Goal: Task Accomplishment & Management: Manage account settings

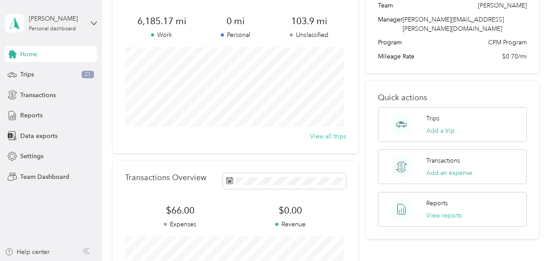
scroll to position [66, 0]
click at [54, 177] on span "Team Dashboard" at bounding box center [44, 176] width 49 height 9
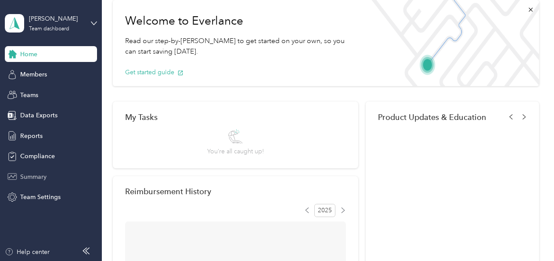
scroll to position [66, 0]
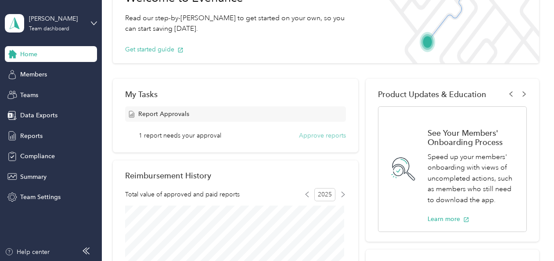
click at [317, 139] on button "Approve reports" at bounding box center [322, 135] width 47 height 9
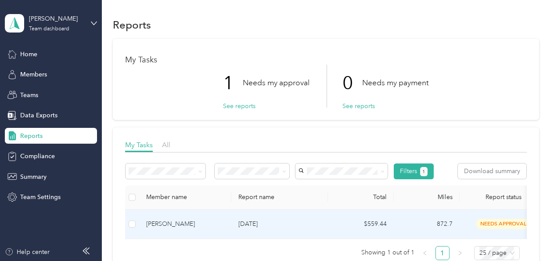
click at [258, 221] on p "Aug 2025" at bounding box center [279, 224] width 83 height 10
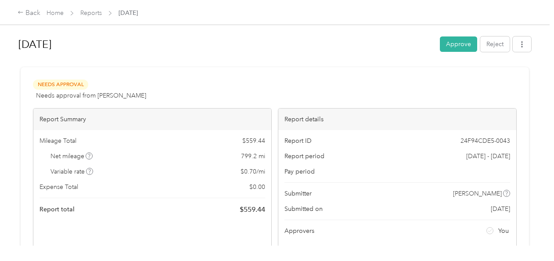
click at [243, 229] on div "Report Summary Mileage Total $ 559.44 Net mileage 799.2 mi Variable rate $ 0.70…" at bounding box center [152, 178] width 239 height 140
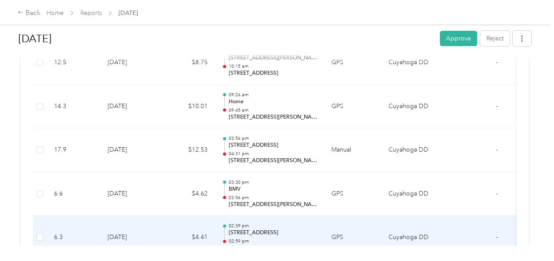
scroll to position [1369, 0]
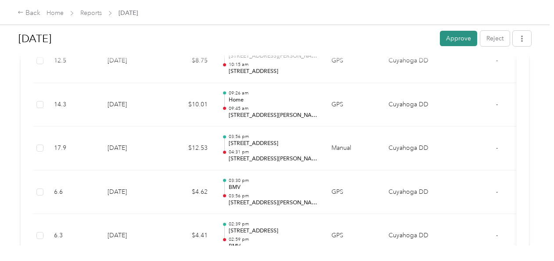
click at [453, 38] on button "Approve" at bounding box center [458, 38] width 37 height 15
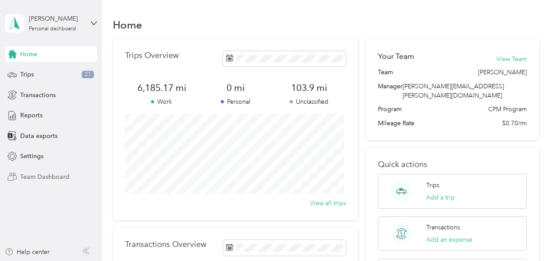
click at [56, 175] on span "Team Dashboard" at bounding box center [44, 176] width 49 height 9
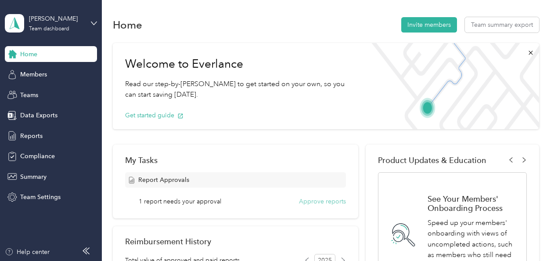
click at [311, 199] on button "Approve reports" at bounding box center [322, 201] width 47 height 9
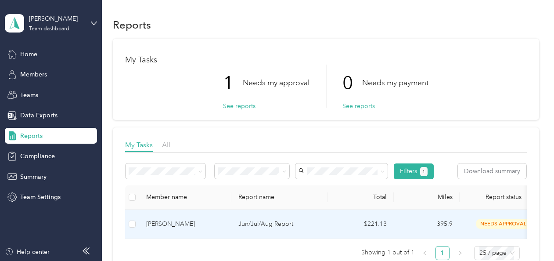
click at [284, 222] on p "Jun/Jul/Aug Report" at bounding box center [279, 224] width 83 height 10
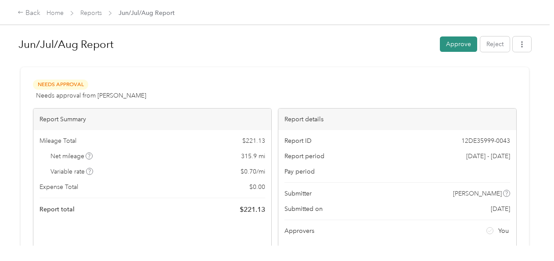
click at [467, 40] on button "Approve" at bounding box center [458, 43] width 37 height 15
